Goal: Find specific page/section: Find specific page/section

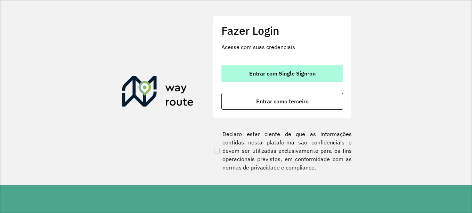
click at [275, 68] on button "Entrar com Single Sign-on" at bounding box center [282, 73] width 122 height 17
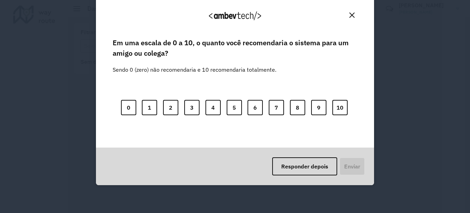
click at [354, 16] on button "Close" at bounding box center [351, 15] width 11 height 11
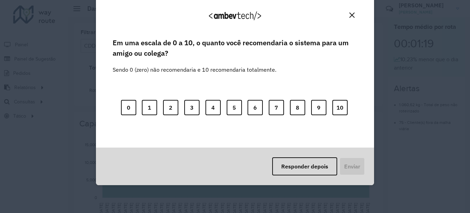
click at [351, 11] on button "Close" at bounding box center [351, 15] width 11 height 11
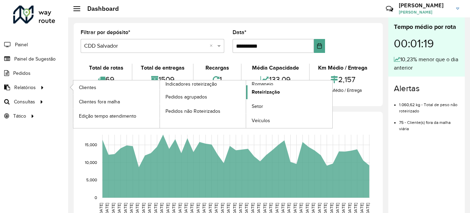
click at [268, 91] on span "Roteirização" at bounding box center [265, 91] width 28 height 7
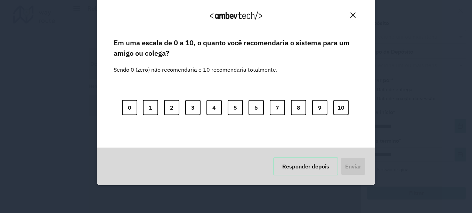
click at [311, 166] on button "Responder depois" at bounding box center [305, 166] width 65 height 18
